Goal: Task Accomplishment & Management: Use online tool/utility

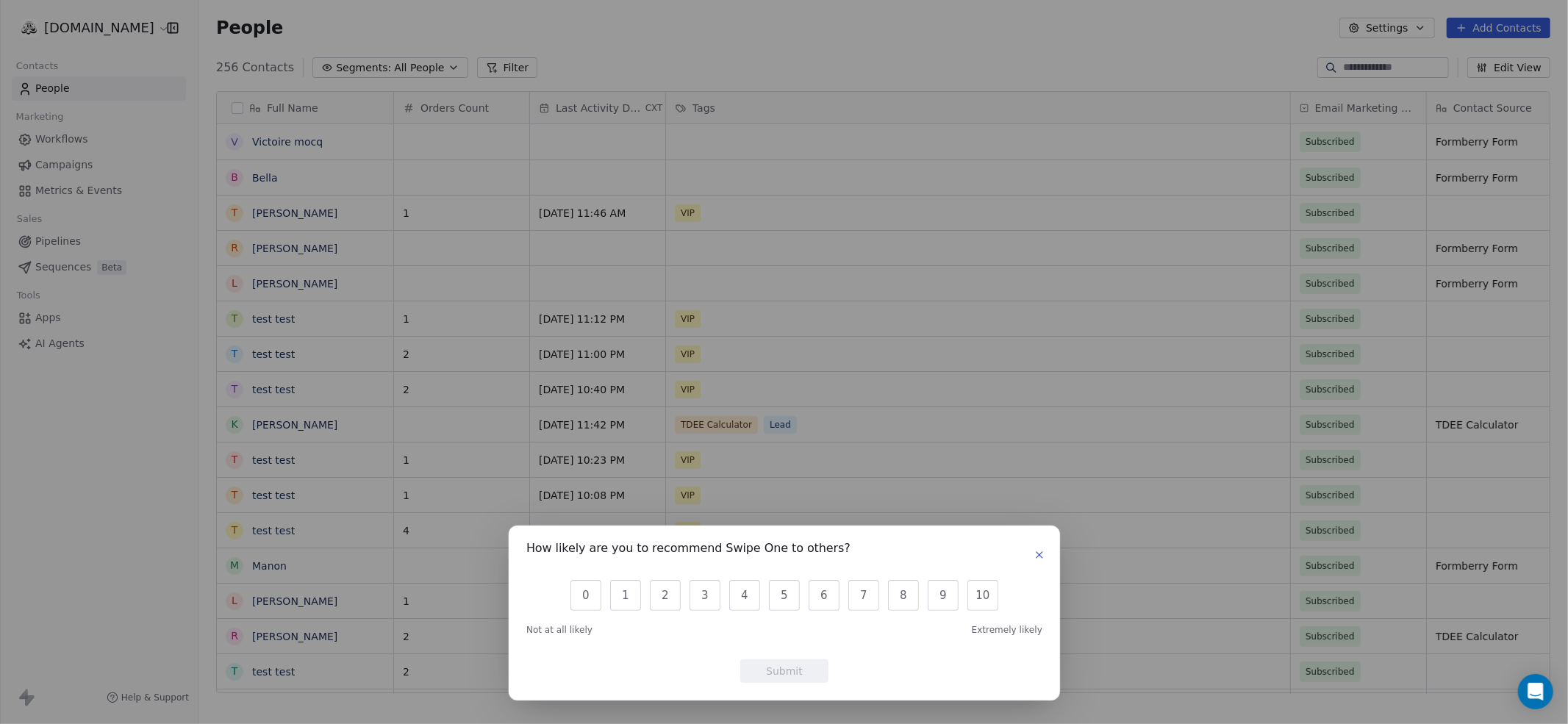
click at [1035, 549] on icon "button" at bounding box center [1040, 555] width 12 height 12
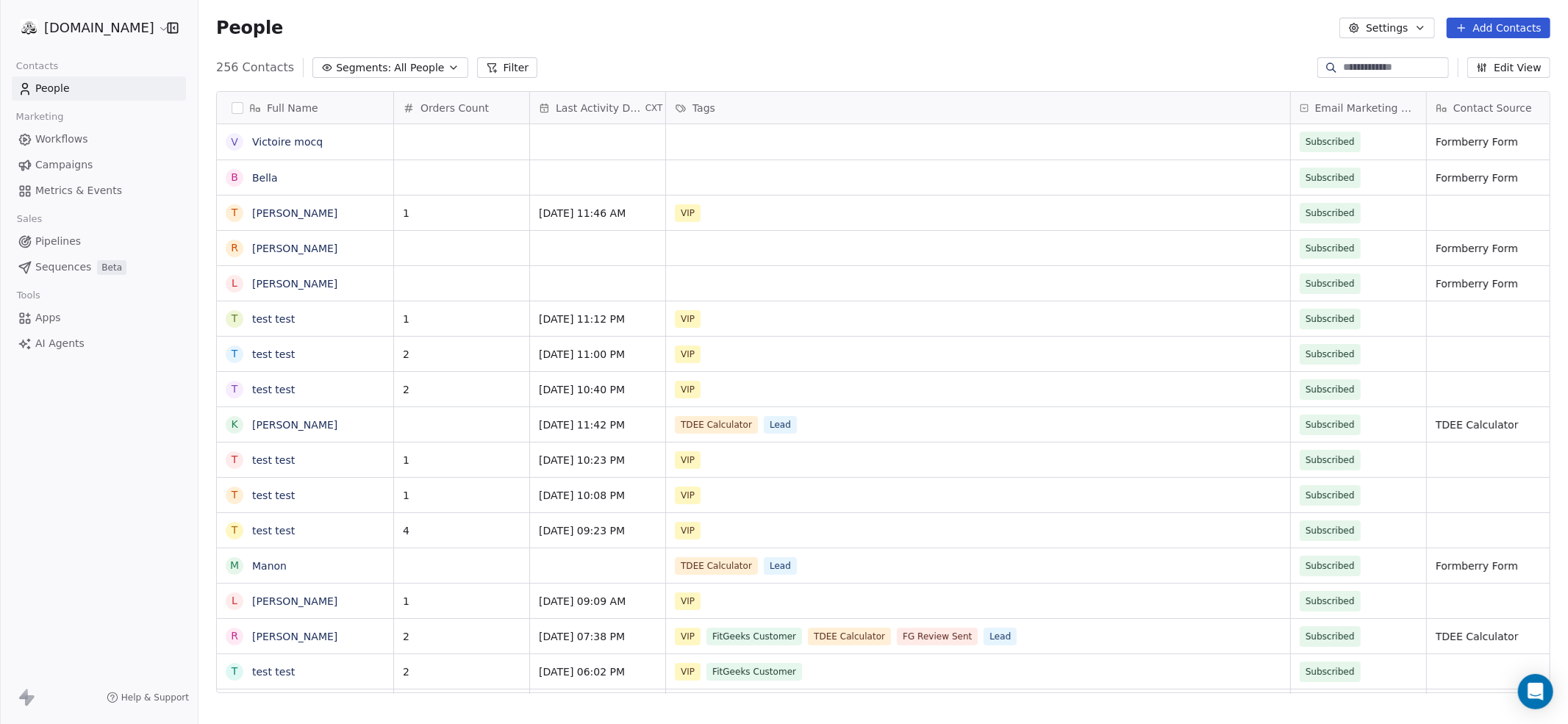
click at [86, 22] on html "[DOMAIN_NAME] Contacts People Marketing Workflows Campaigns Metrics & Events Sa…" at bounding box center [784, 417] width 1568 height 834
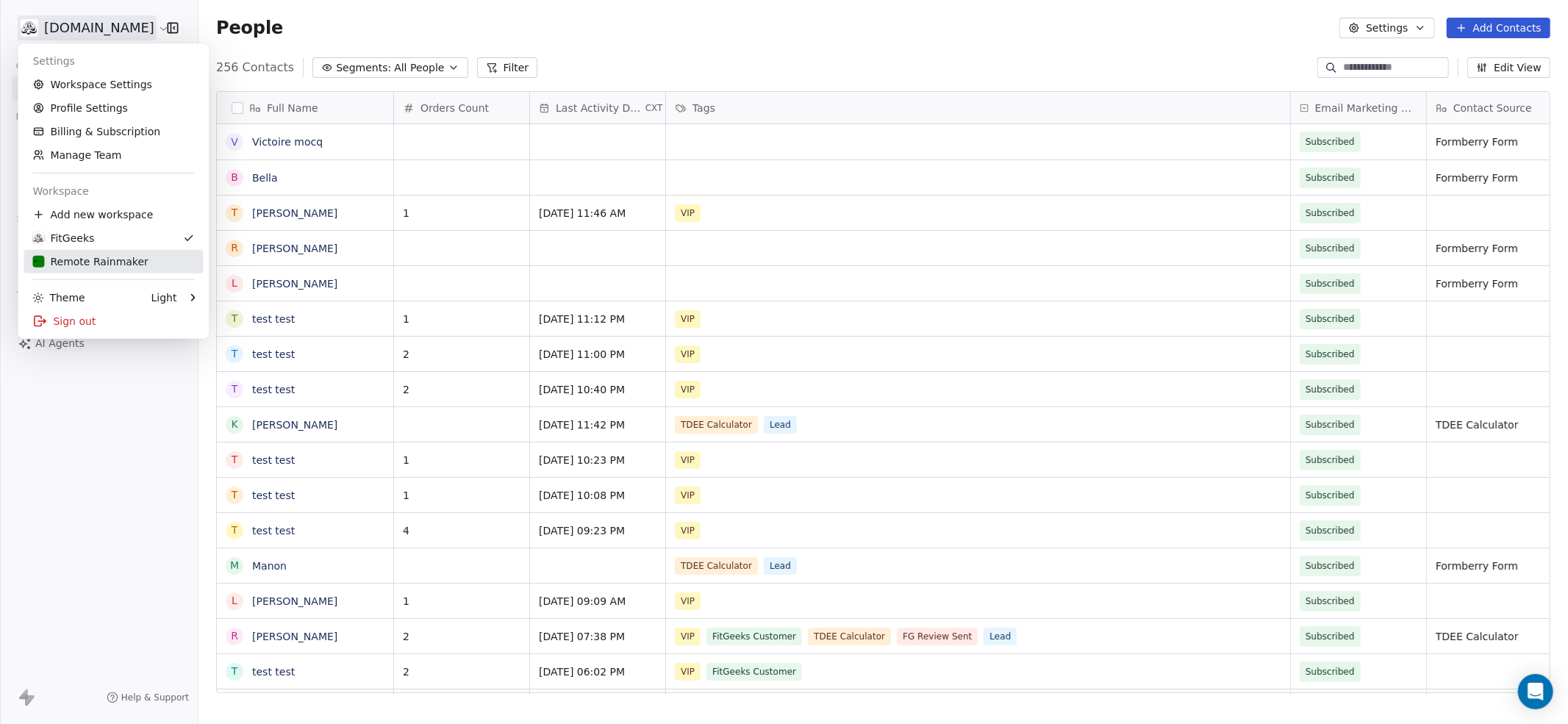
drag, startPoint x: 108, startPoint y: 257, endPoint x: 201, endPoint y: 245, distance: 93.8
click at [108, 258] on div "Remote Rainmaker" at bounding box center [89, 262] width 115 height 15
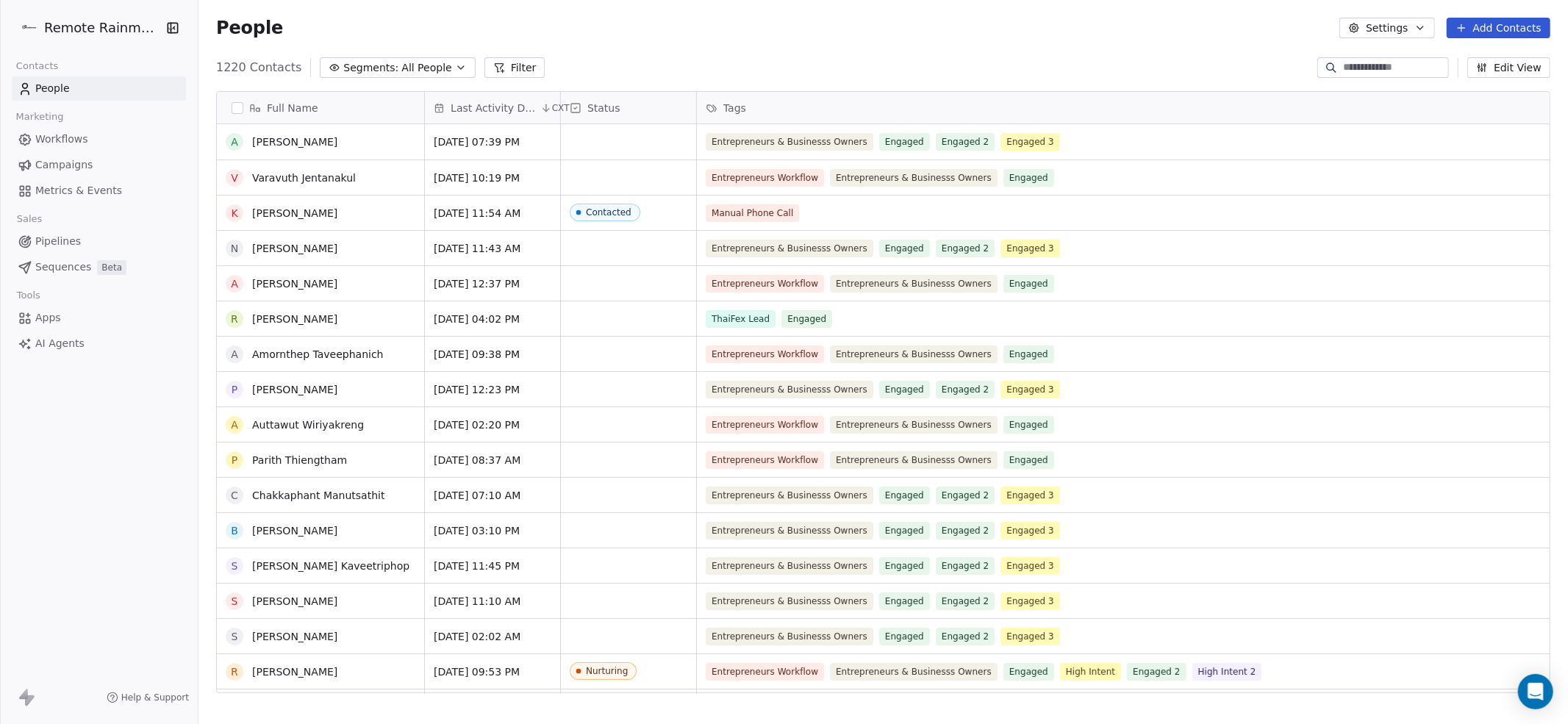
click at [57, 164] on span "Campaigns" at bounding box center [63, 165] width 57 height 16
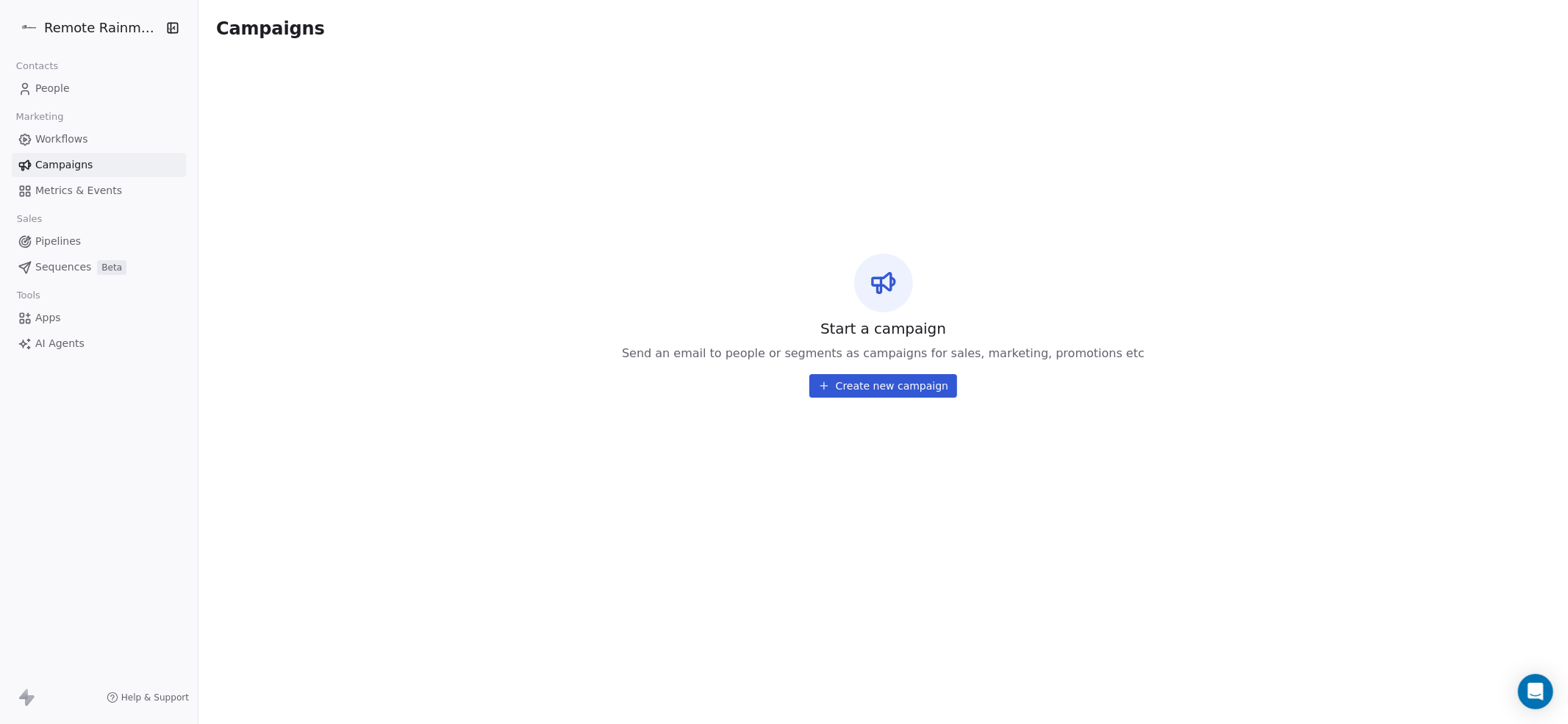
click at [53, 138] on span "Workflows" at bounding box center [61, 139] width 53 height 16
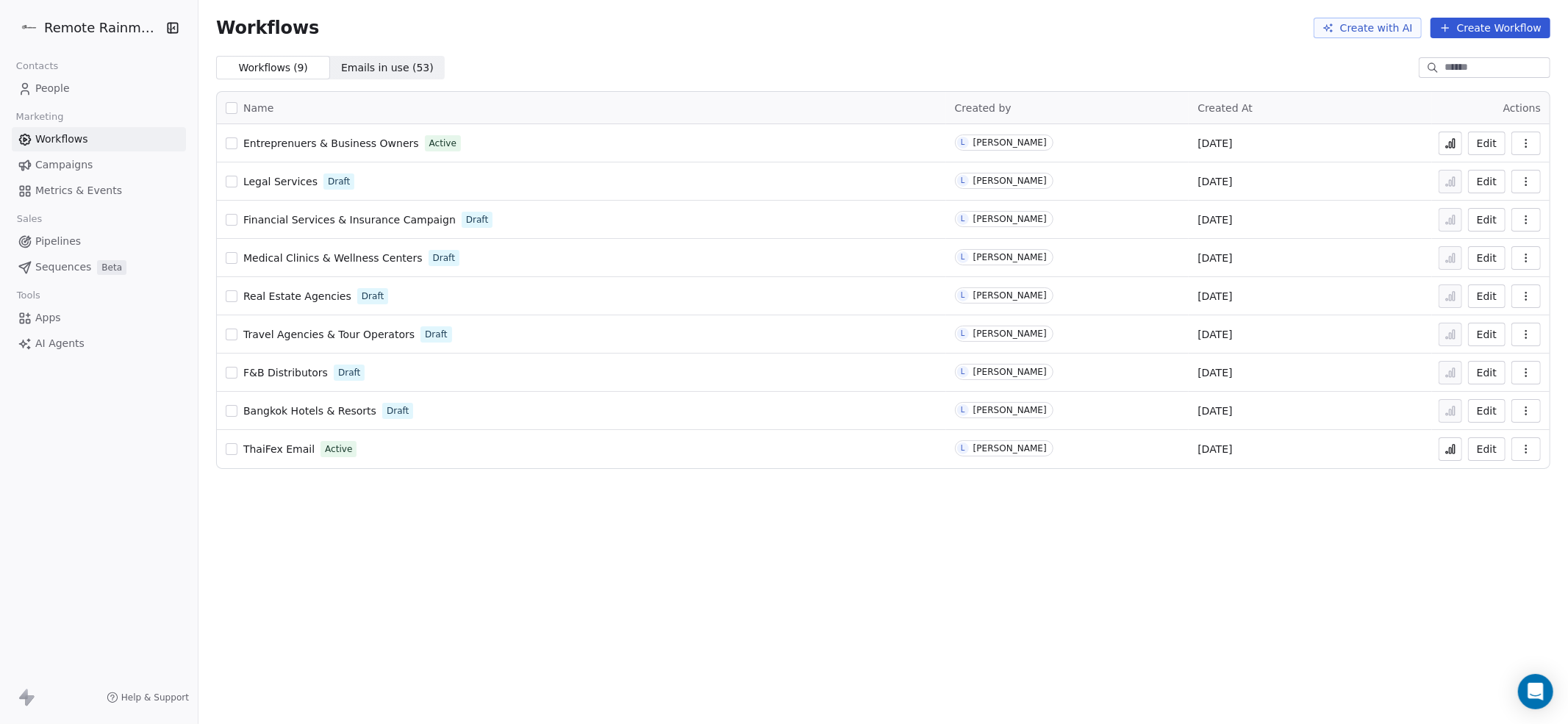
click at [72, 195] on span "Metrics & Events" at bounding box center [78, 190] width 87 height 16
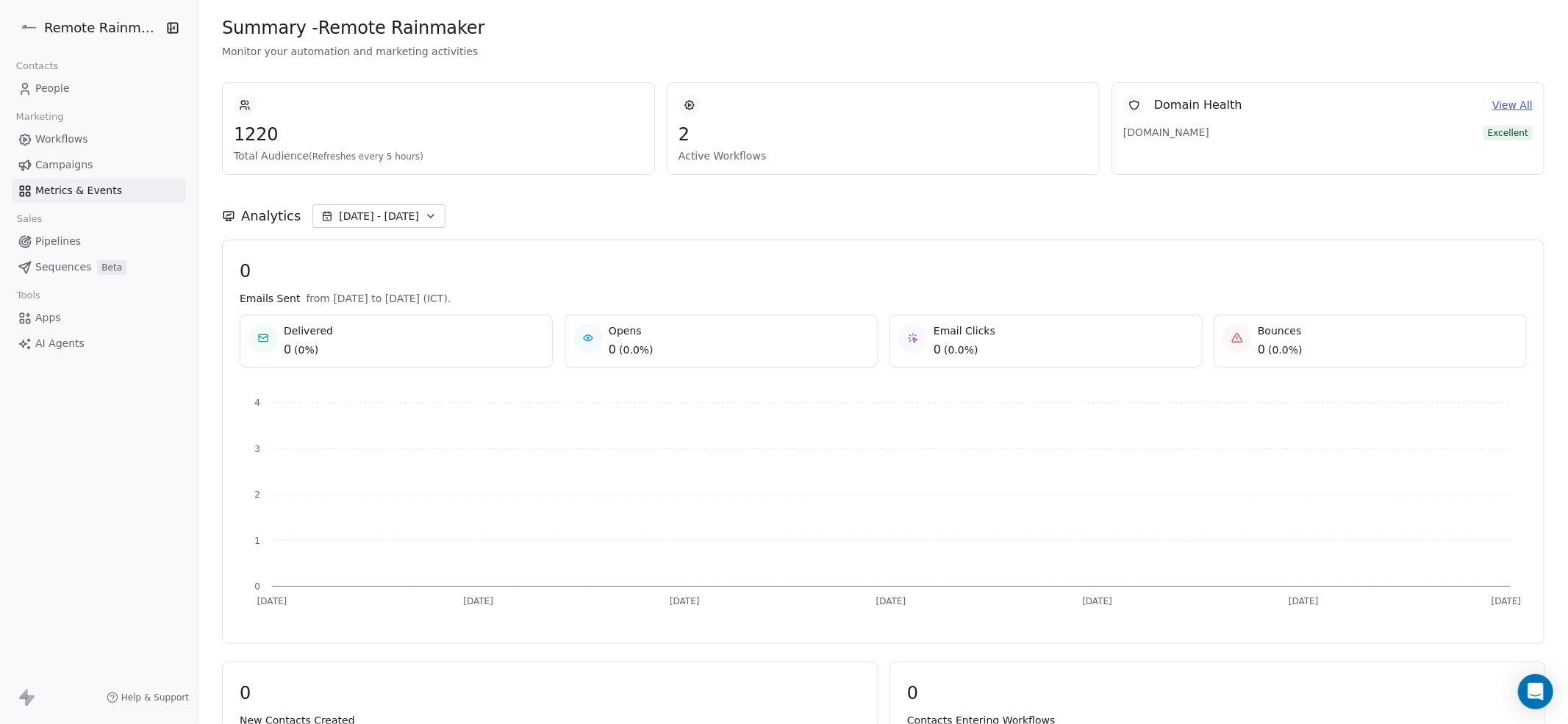
click at [53, 272] on span "Sequences" at bounding box center [62, 267] width 56 height 16
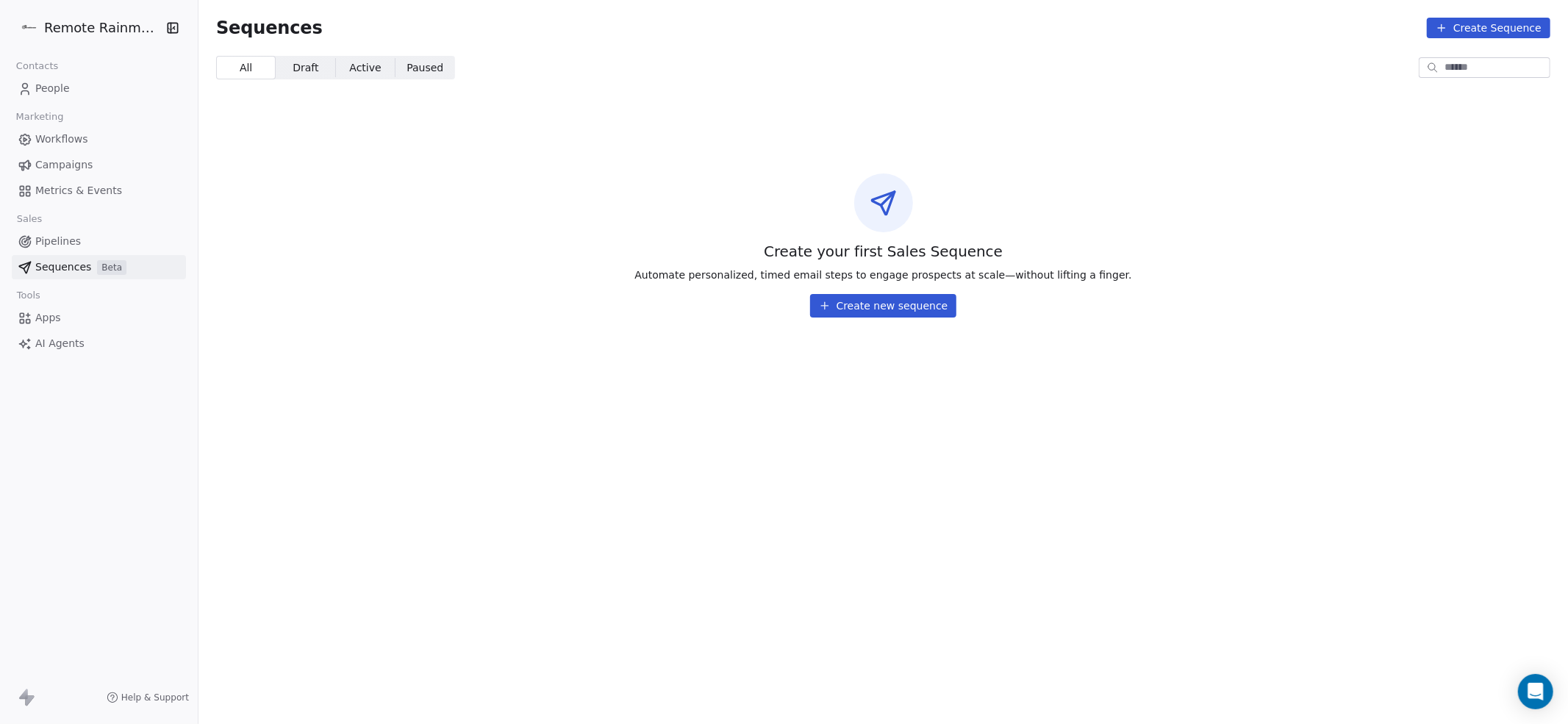
click at [877, 306] on button "Create new sequence" at bounding box center [884, 306] width 147 height 24
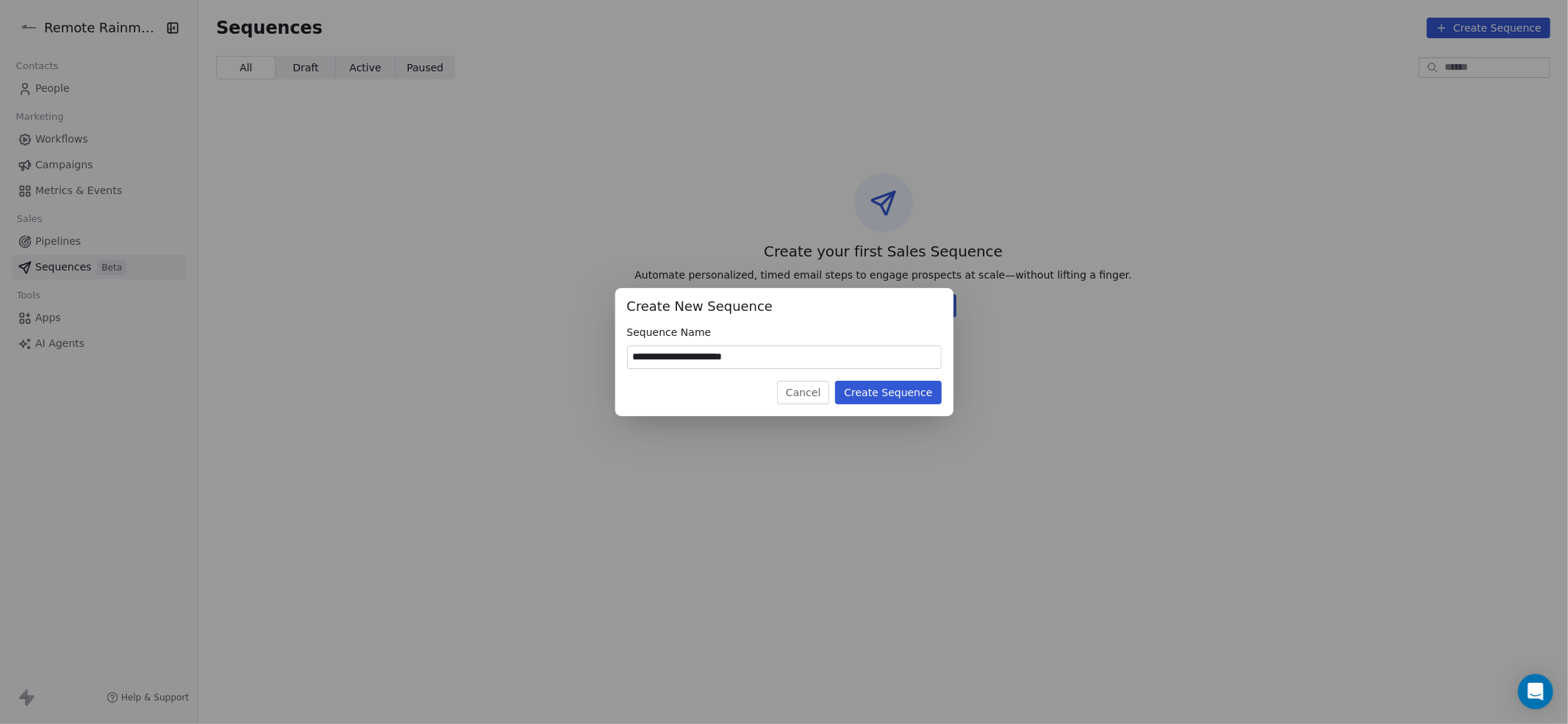
type input "**********"
click at [894, 390] on button "Create Sequence" at bounding box center [888, 392] width 106 height 24
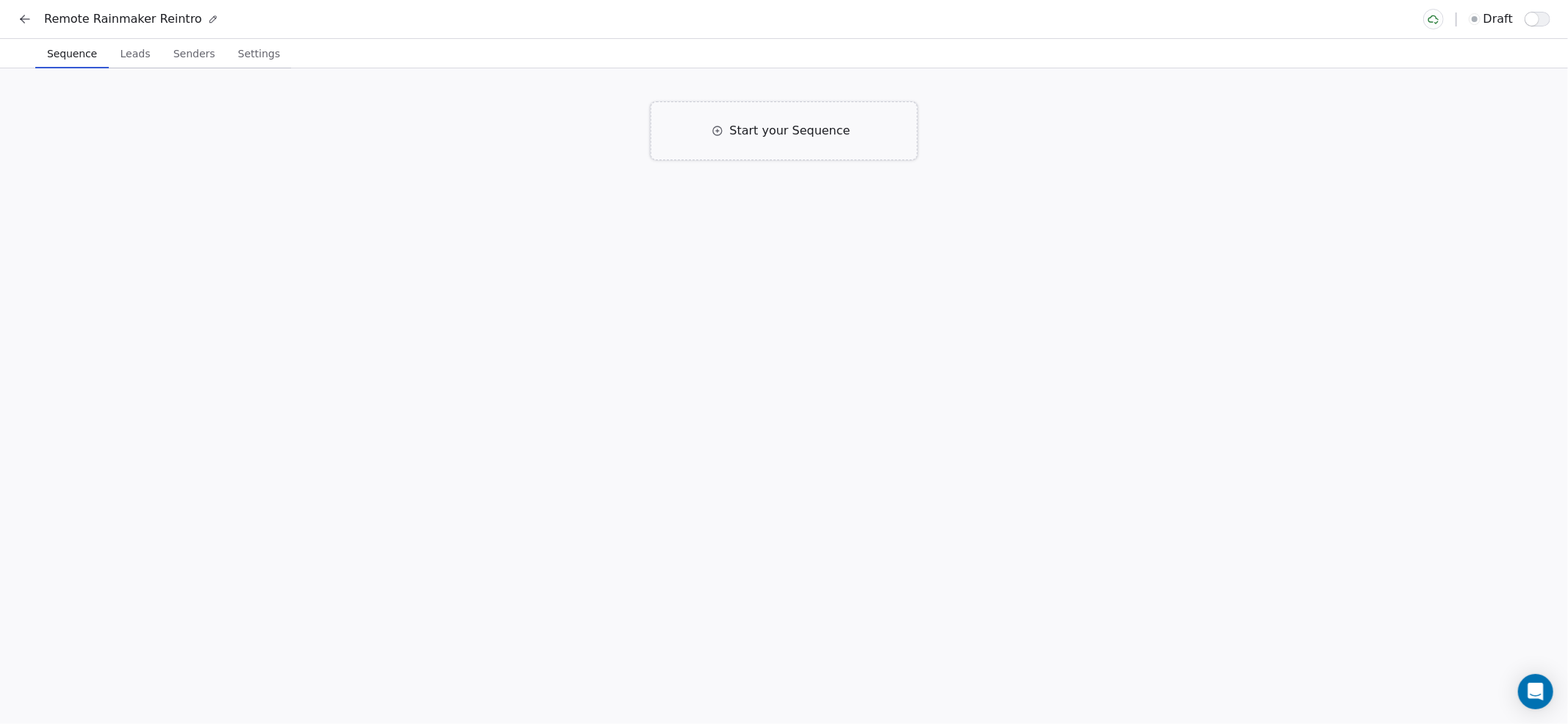
click at [773, 130] on span "Start your Sequence" at bounding box center [790, 131] width 121 height 18
click at [678, 217] on div "Right away" at bounding box center [678, 216] width 57 height 15
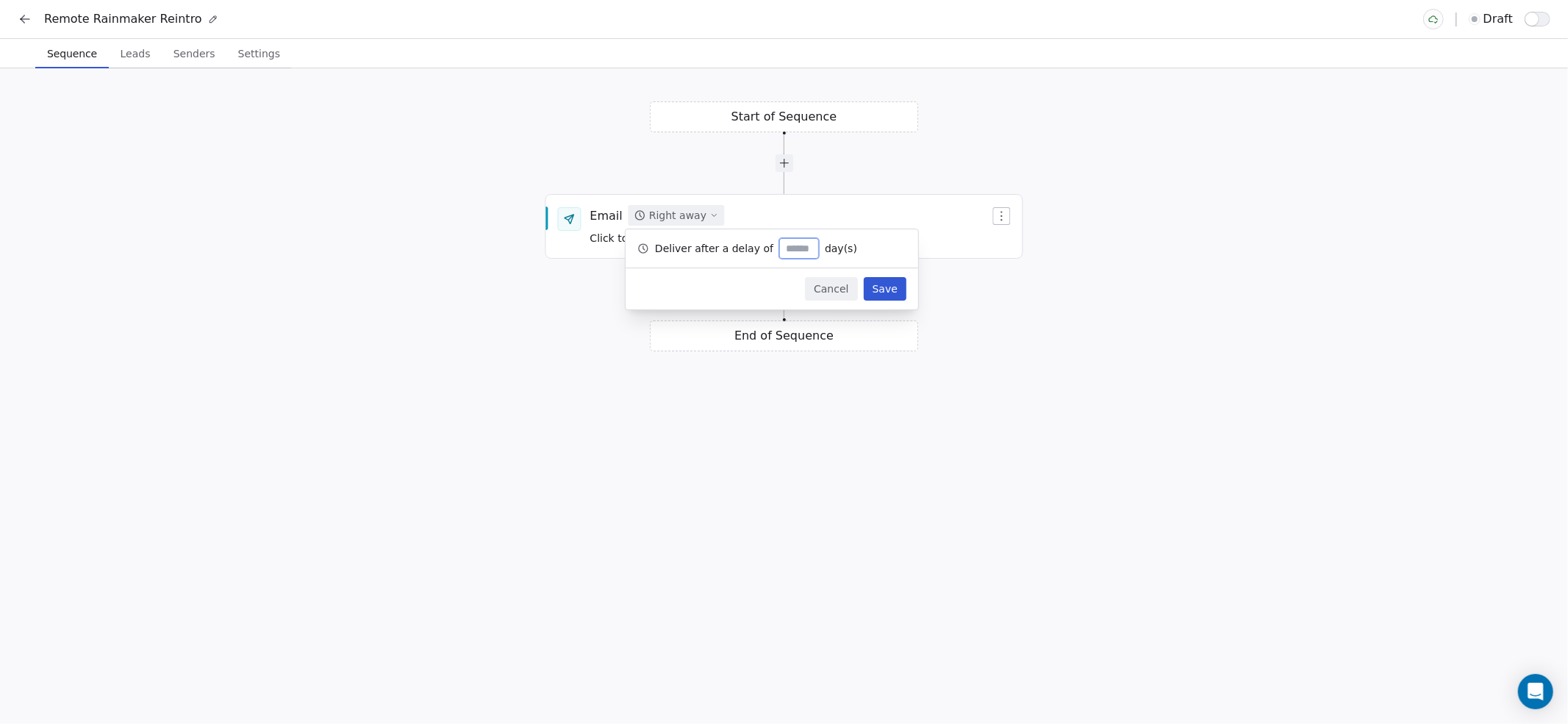
click at [893, 281] on button "Save" at bounding box center [884, 289] width 42 height 24
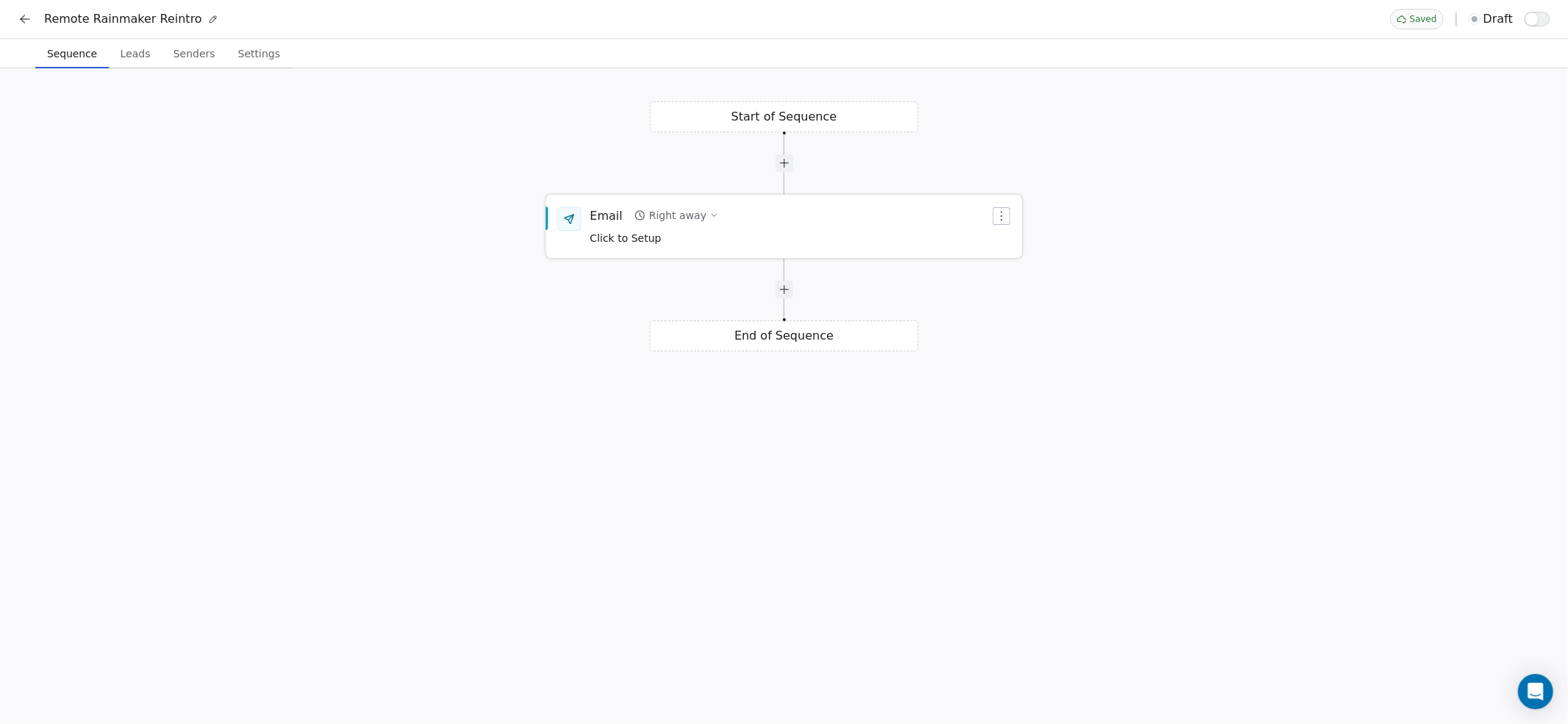
click at [614, 234] on span "Click to Setup" at bounding box center [626, 238] width 71 height 12
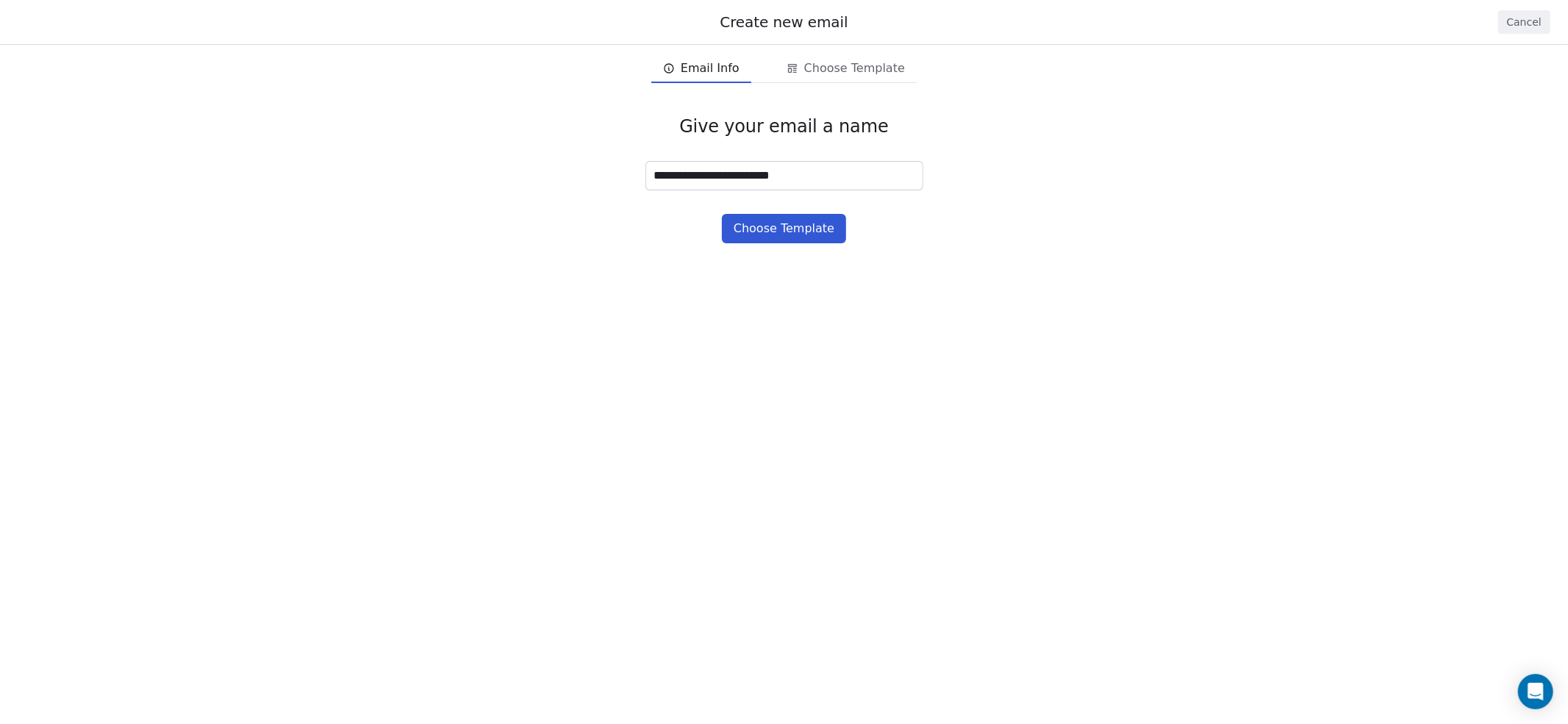
type input "**********"
click at [797, 230] on button "Choose Template" at bounding box center [784, 229] width 124 height 30
